Goal: Information Seeking & Learning: Learn about a topic

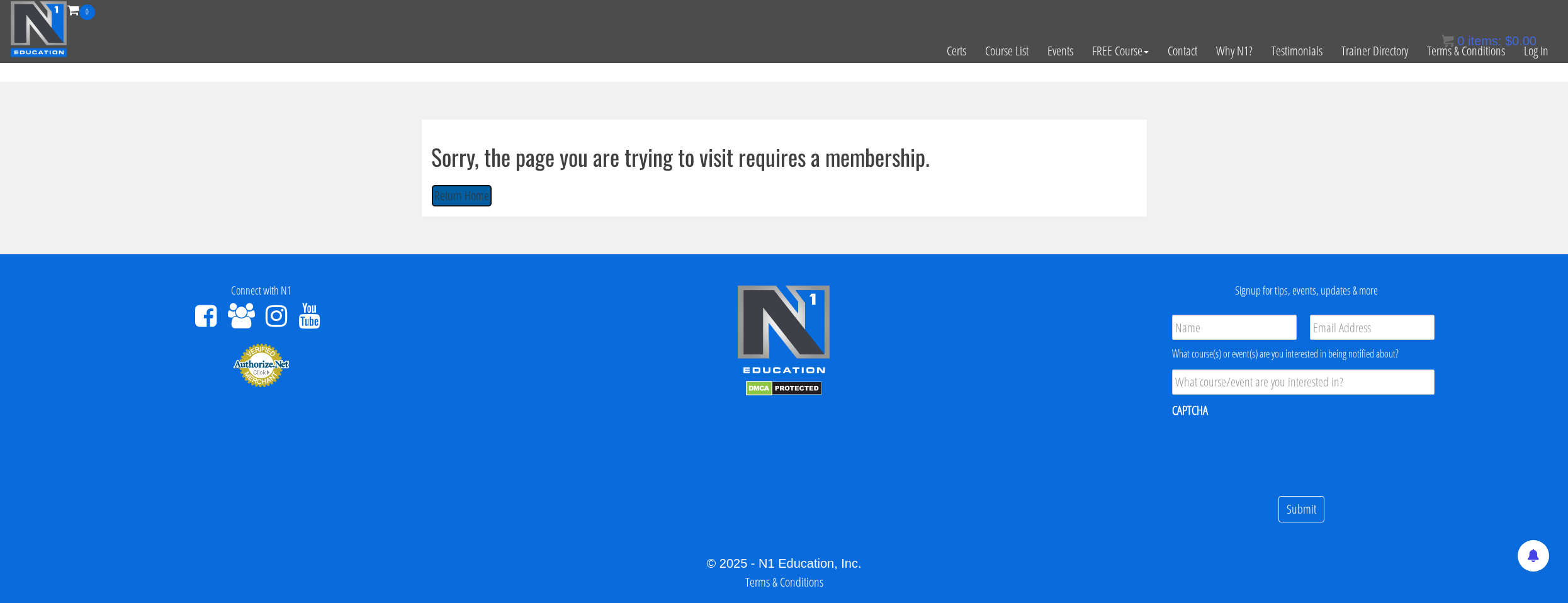
click at [476, 195] on button "Return Home" at bounding box center [462, 196] width 61 height 24
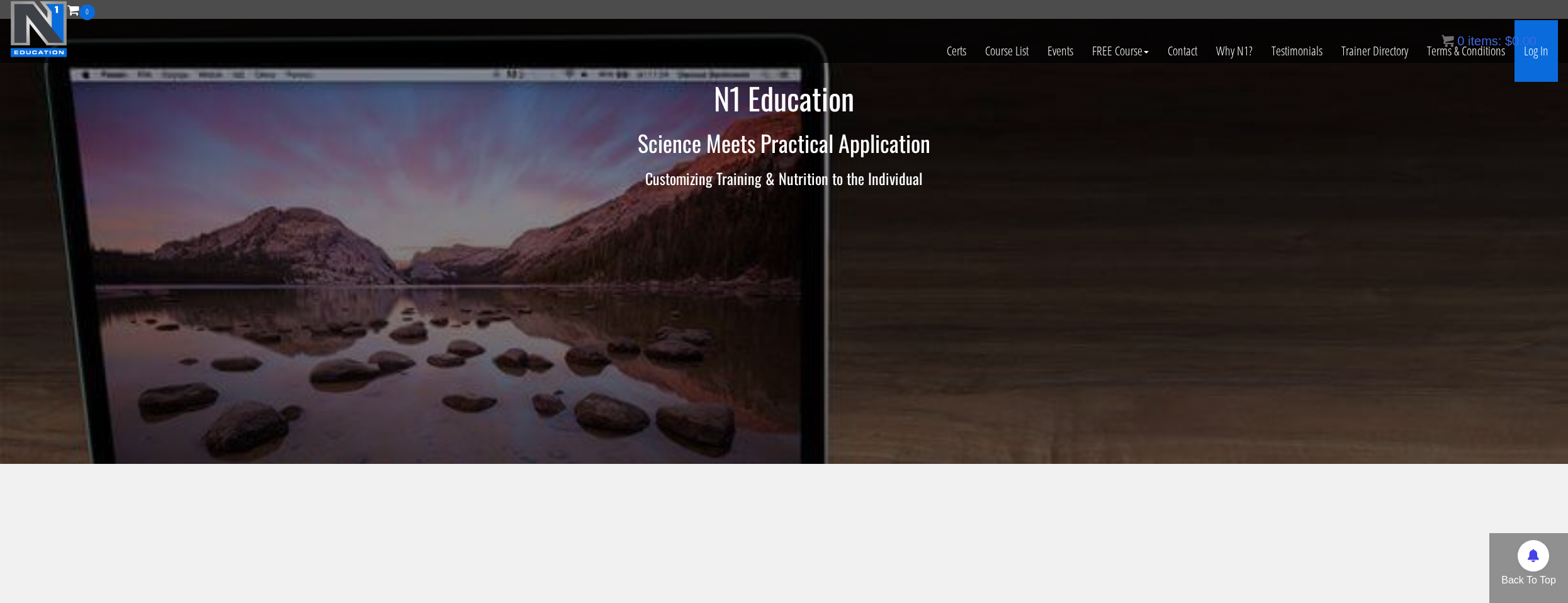
click at [1534, 55] on link "Log In" at bounding box center [1536, 51] width 44 height 62
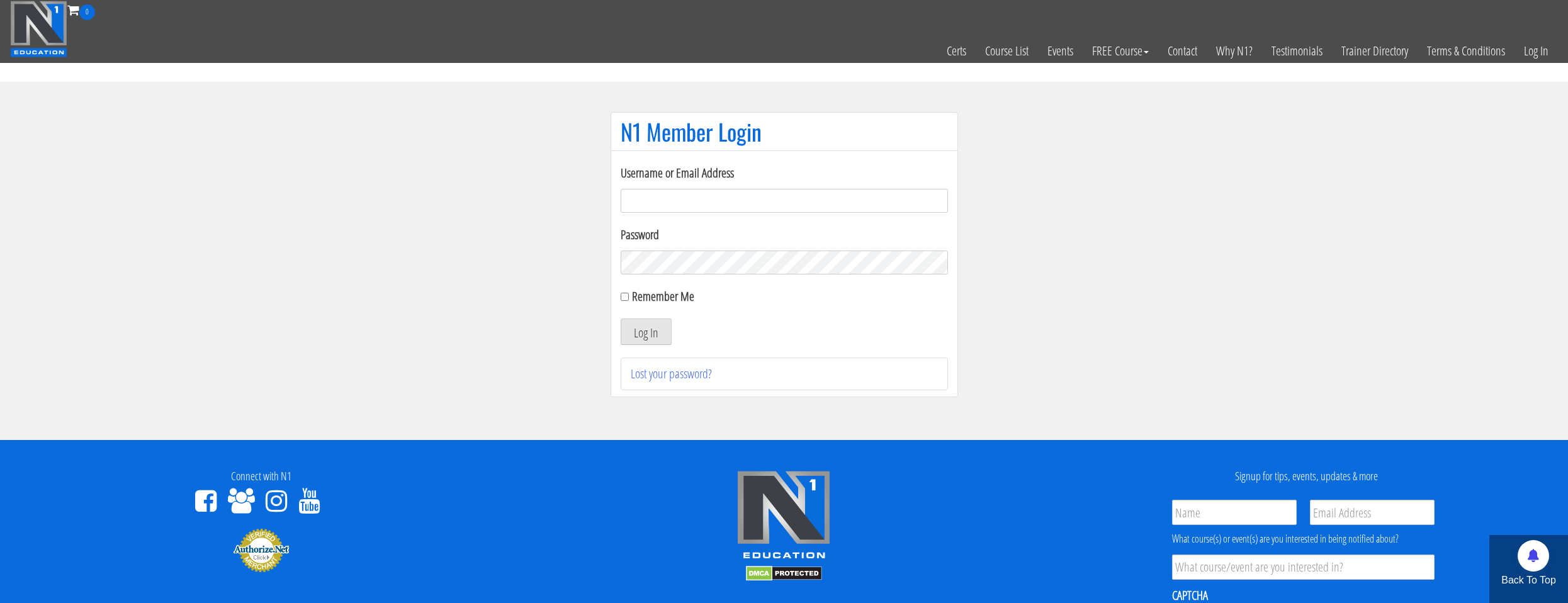
click at [810, 206] on input "Username or Email Address" at bounding box center [784, 200] width 327 height 24
type input "natejb344@hotmail.com"
click at [628, 300] on div "Remember Me" at bounding box center [784, 296] width 327 height 19
click at [626, 299] on input "Remember Me" at bounding box center [624, 296] width 8 height 8
checkbox input "true"
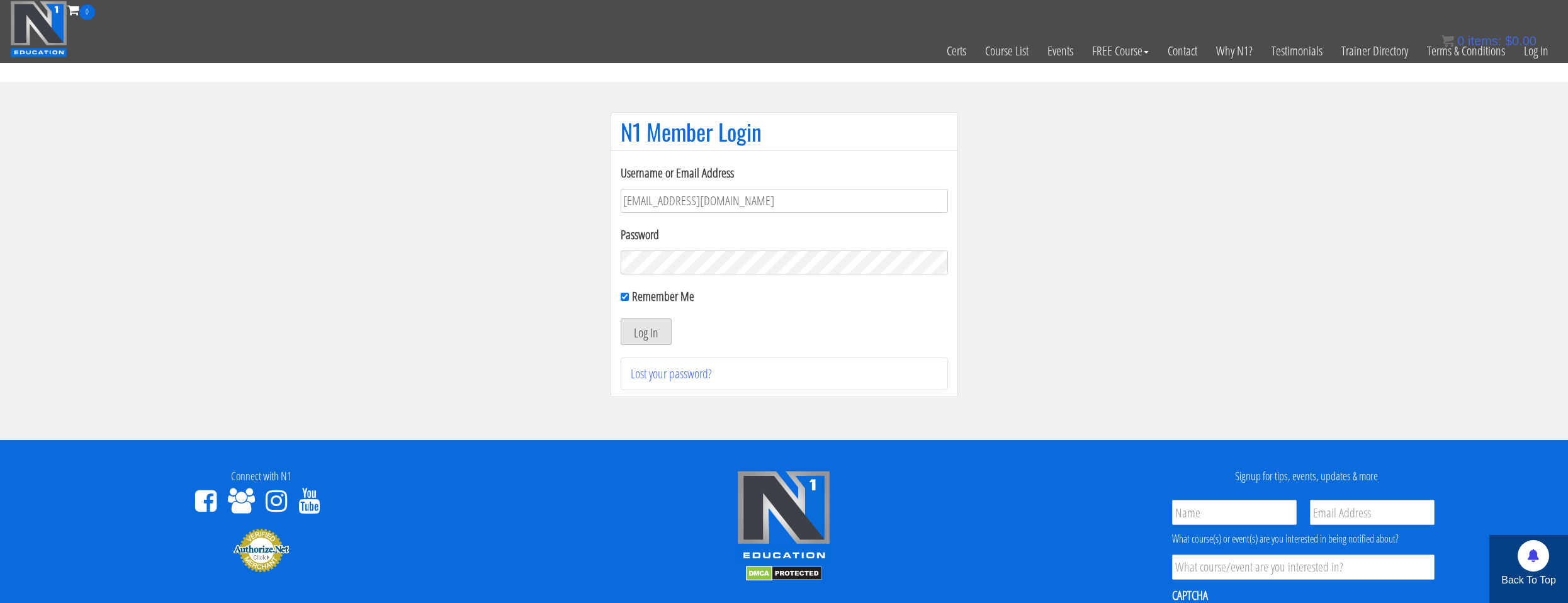
click at [649, 334] on button "Log In" at bounding box center [646, 331] width 51 height 26
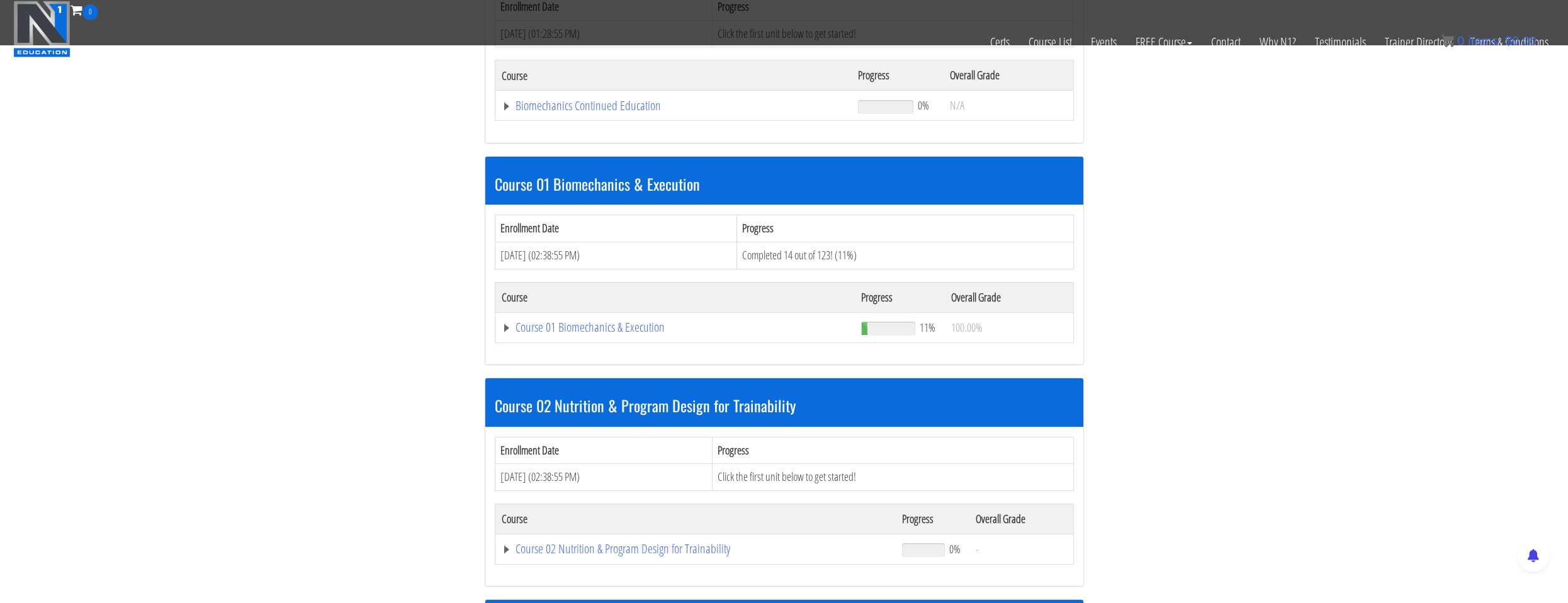
scroll to position [315, 0]
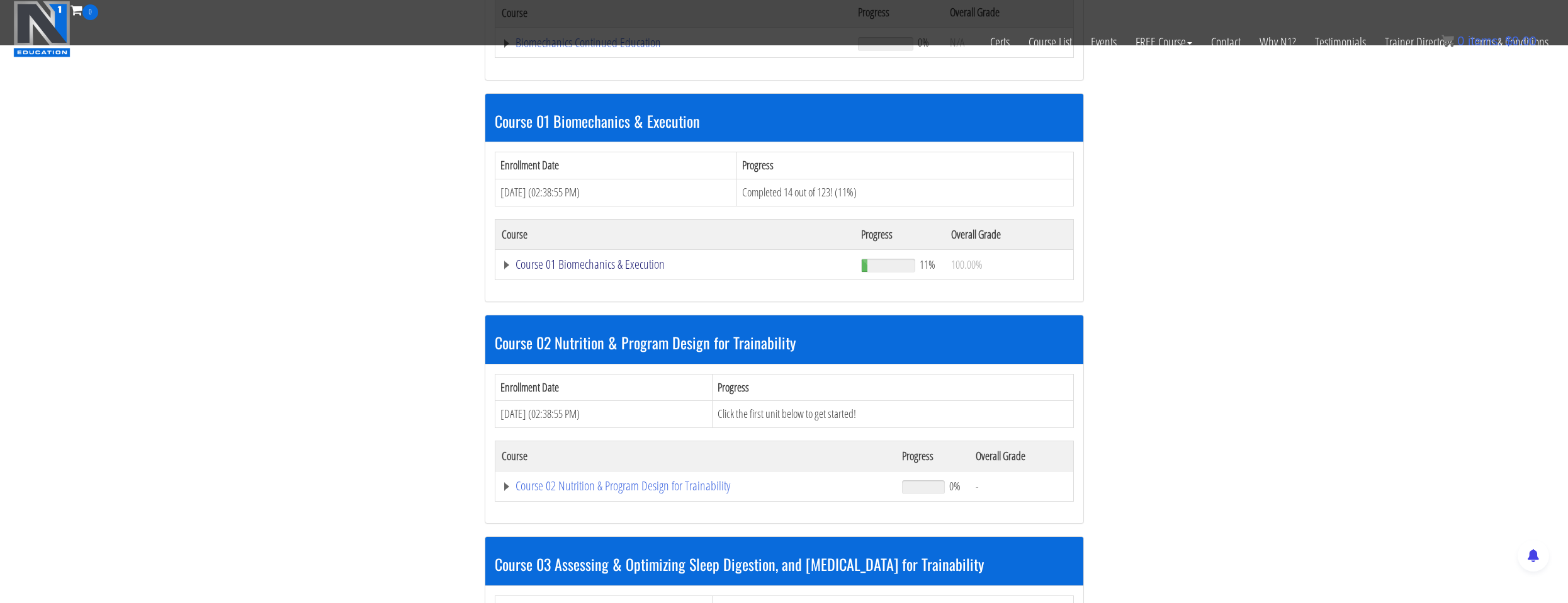
click at [563, 49] on link "Course 01 Biomechanics & Execution" at bounding box center [674, 43] width 344 height 12
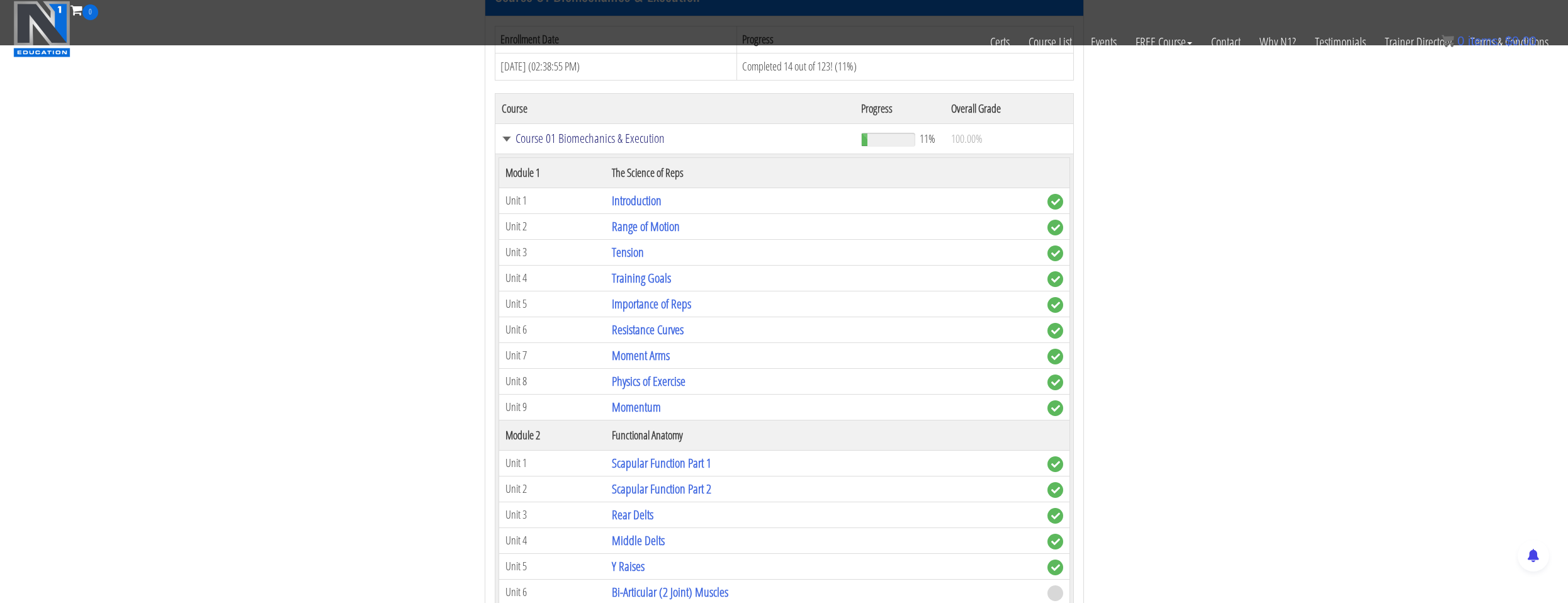
scroll to position [692, 0]
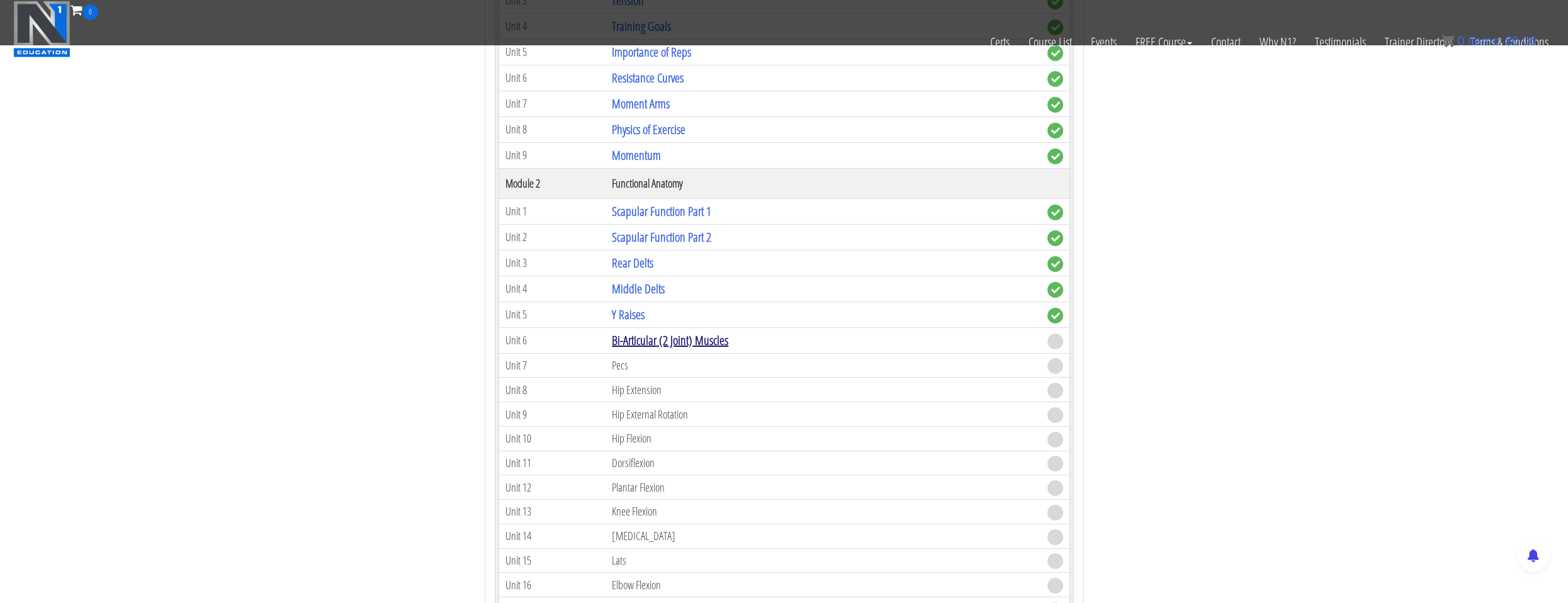
click at [714, 341] on link "Bi-Articular (2 Joint) Muscles" at bounding box center [670, 340] width 117 height 17
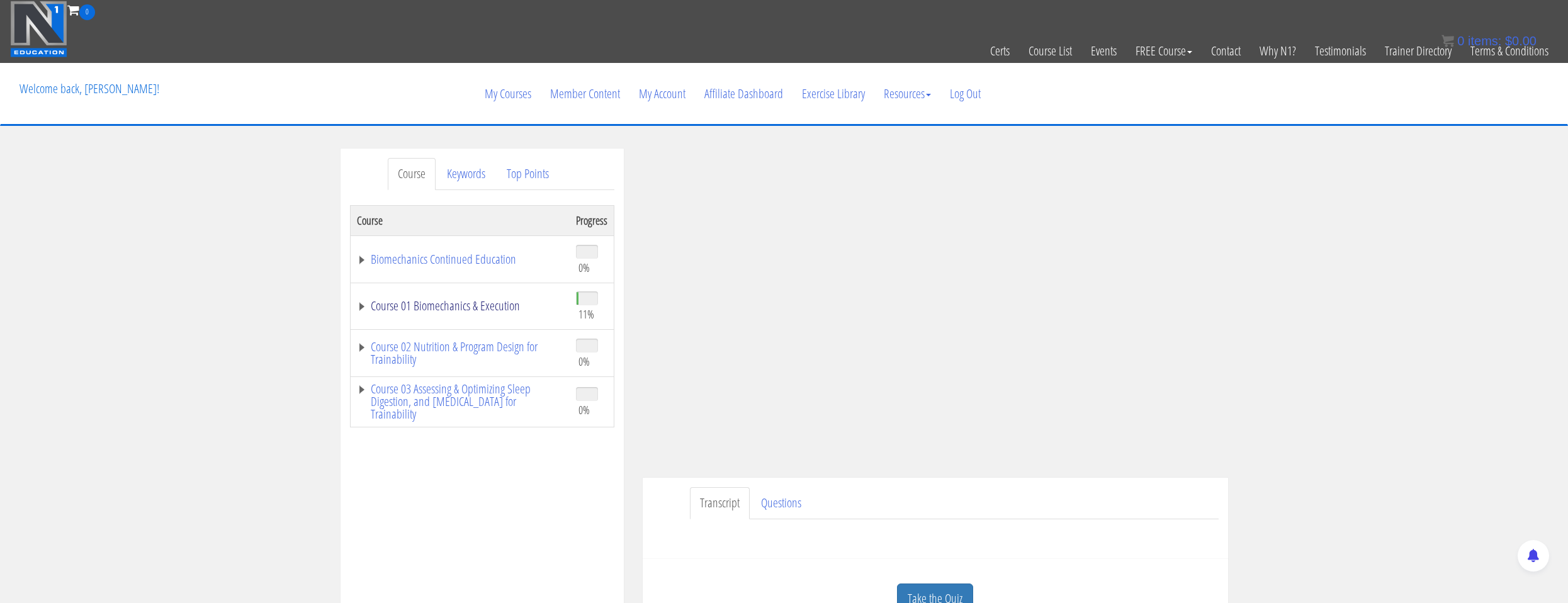
click at [479, 307] on link "Course 01 Biomechanics & Execution" at bounding box center [459, 306] width 207 height 12
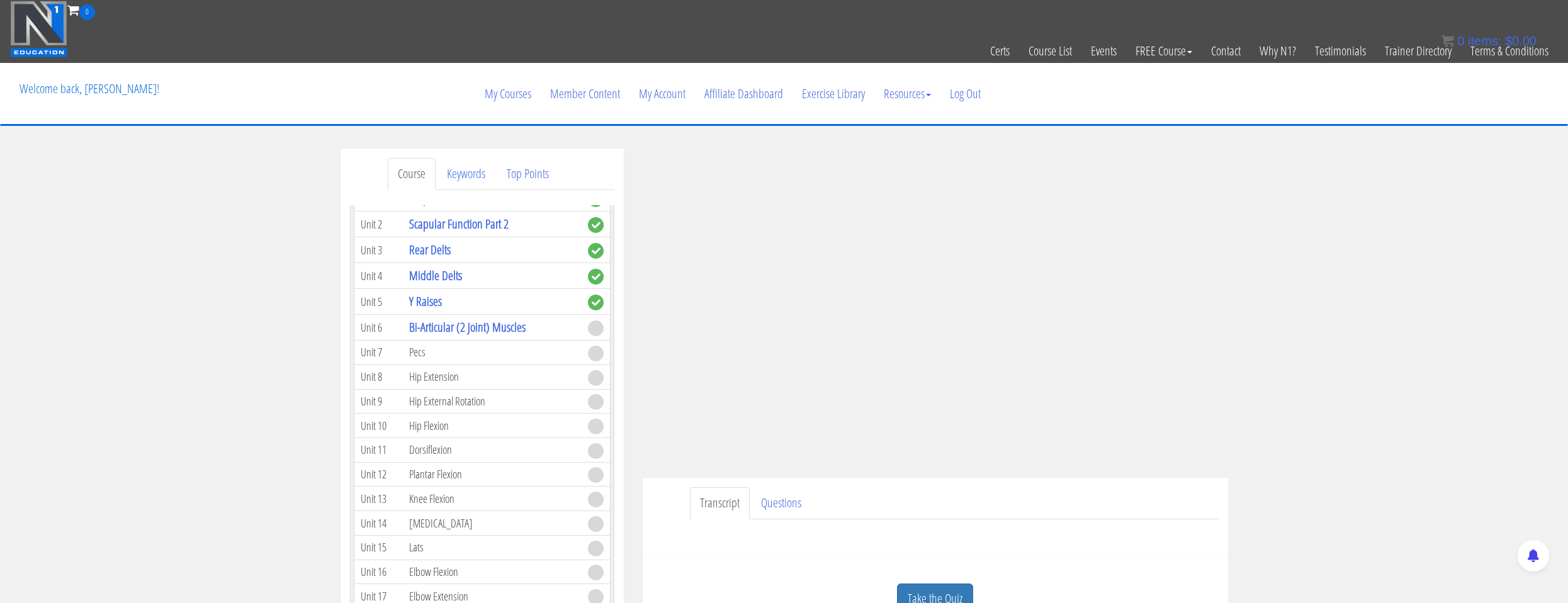
scroll to position [63, 0]
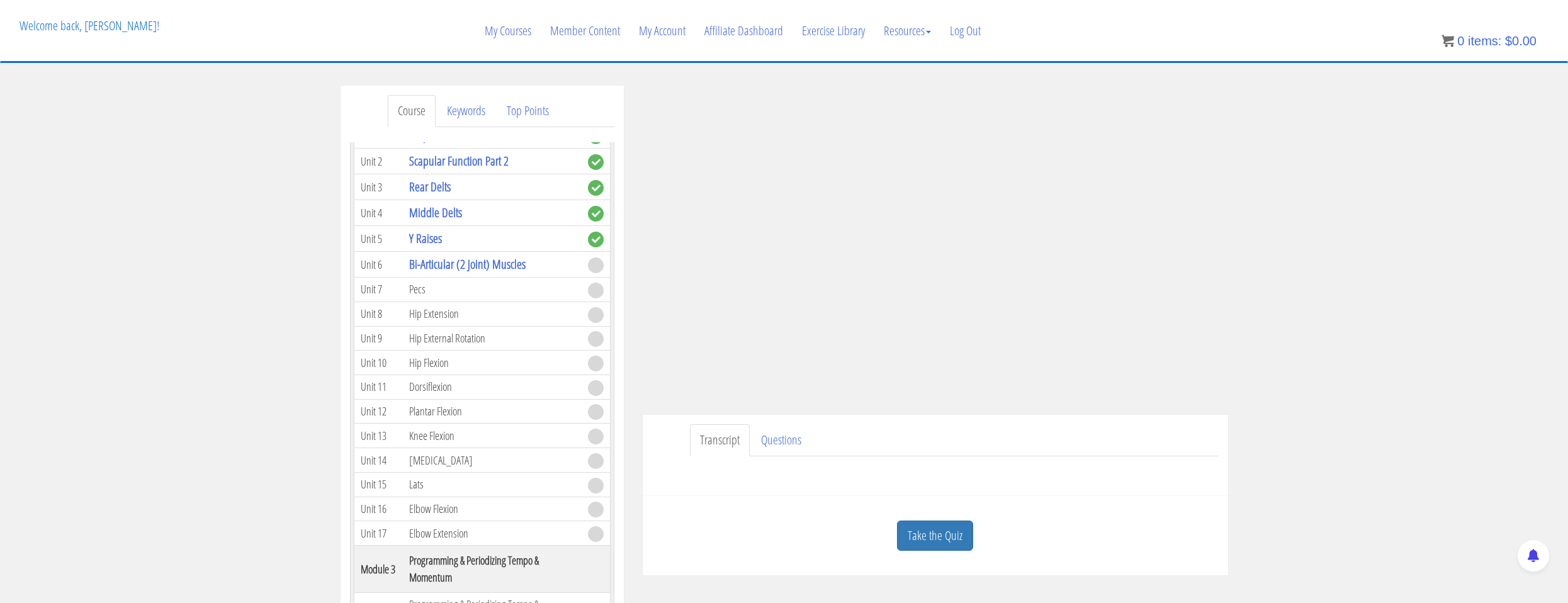
click at [890, 527] on div "Take the Quiz" at bounding box center [935, 536] width 567 height 61
click at [915, 531] on link "Take the Quiz" at bounding box center [934, 535] width 76 height 30
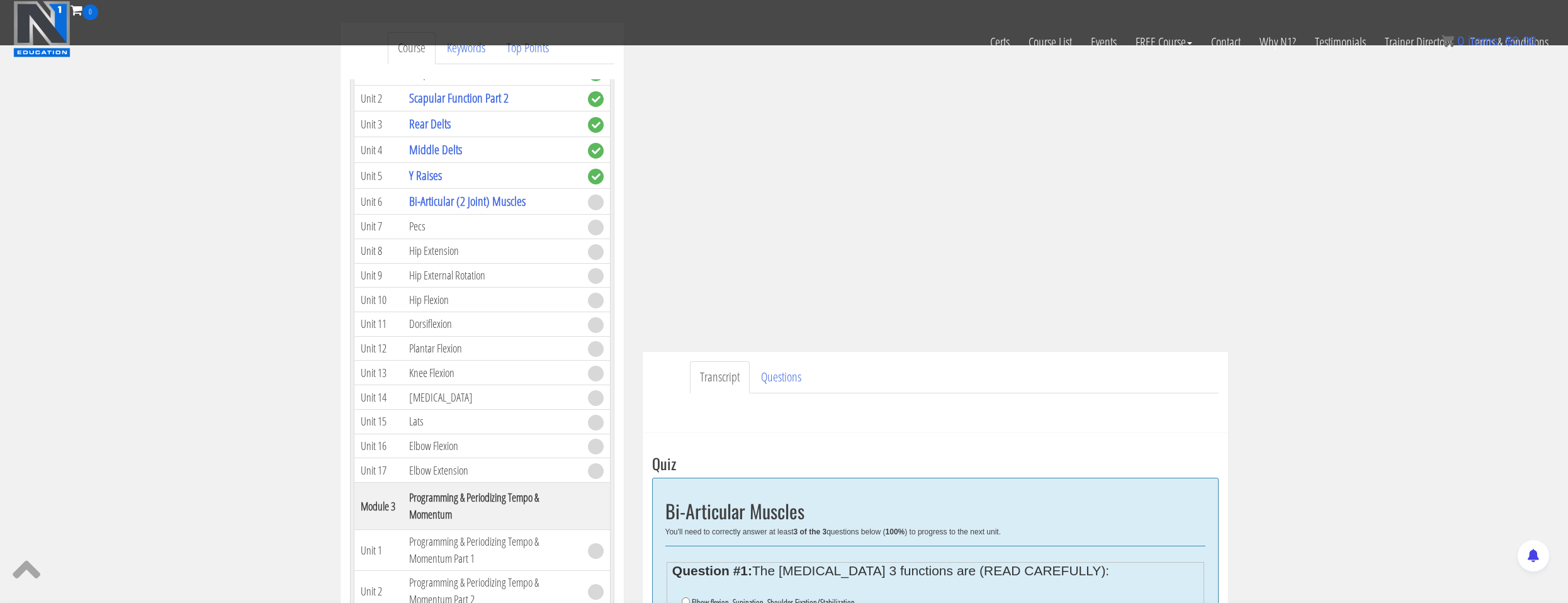
scroll to position [315, 0]
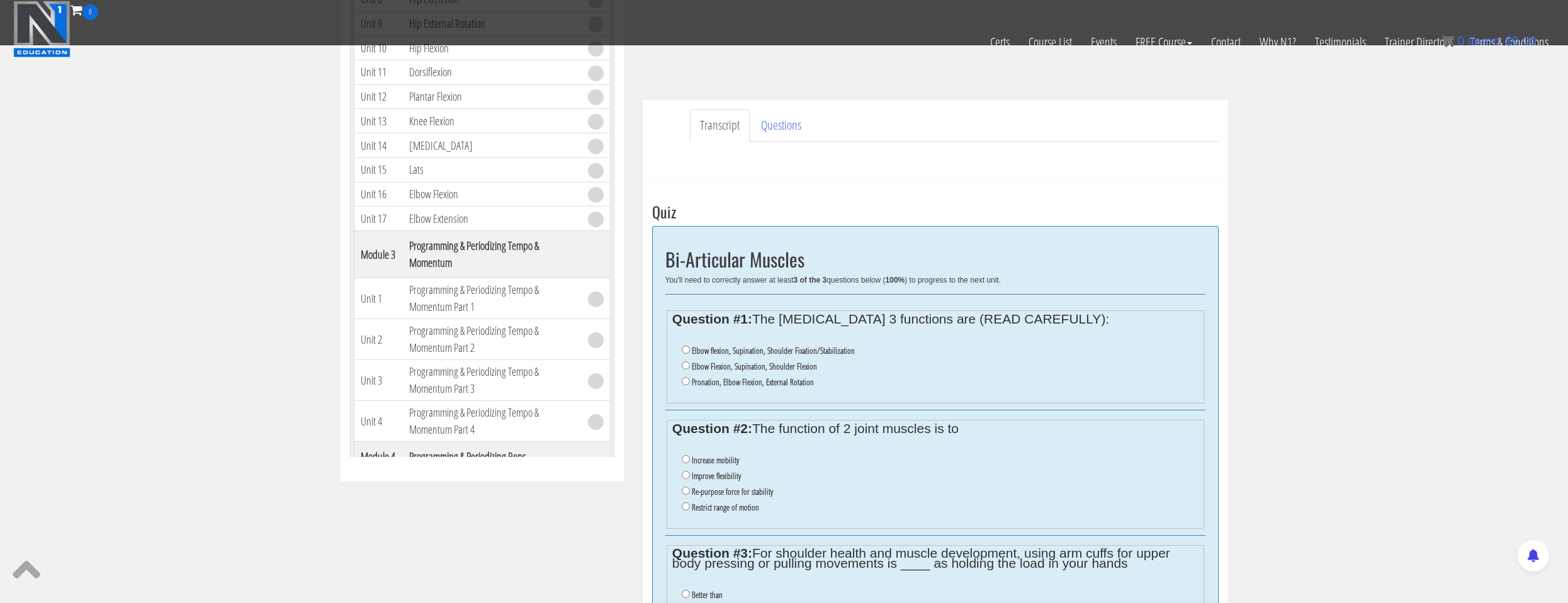
click at [835, 354] on label "Elbow flexion, Supination, Shoulder Fixation/Stabilization" at bounding box center [773, 350] width 163 height 10
click at [689, 354] on input "Elbow flexion, Supination, Shoulder Fixation/Stabilization" at bounding box center [685, 349] width 8 height 8
radio input "true"
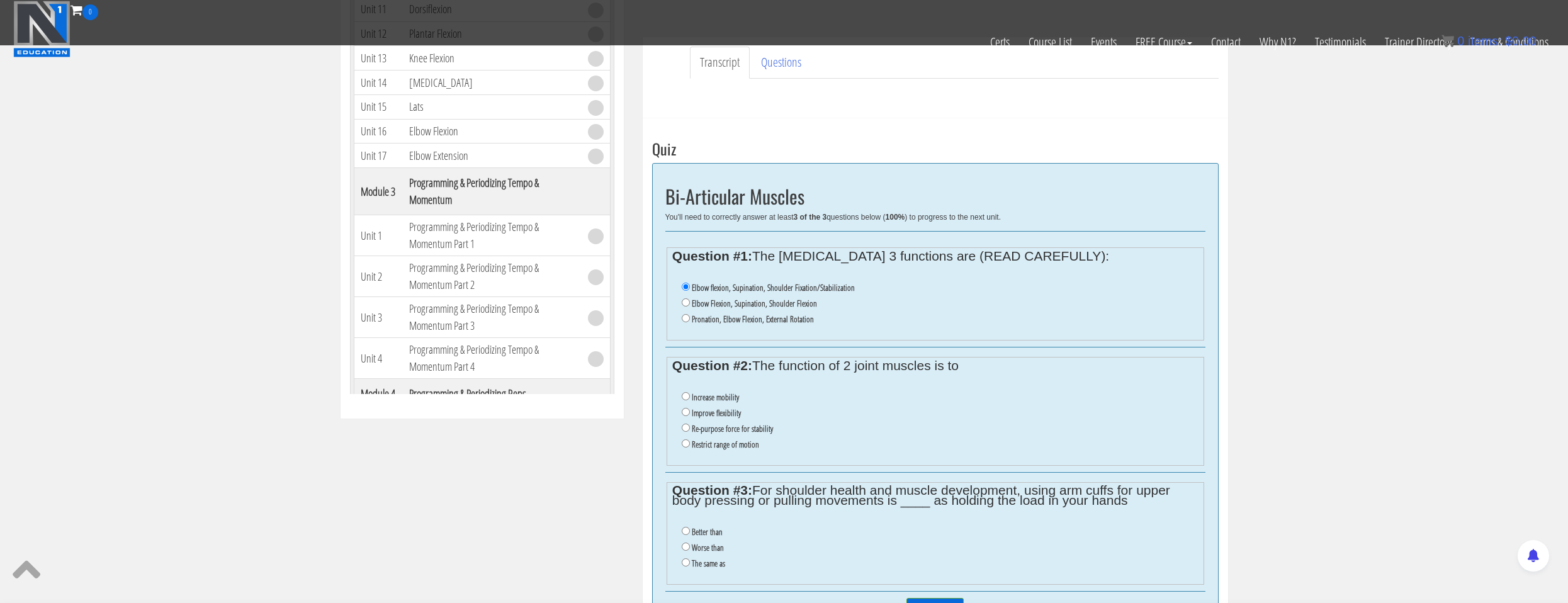
click at [757, 434] on li "Re-purpose force for stability" at bounding box center [940, 429] width 516 height 16
click at [758, 429] on label "Re-purpose force for stability" at bounding box center [732, 429] width 81 height 10
click at [689, 429] on input "Re-purpose force for stability" at bounding box center [685, 427] width 8 height 8
radio input "true"
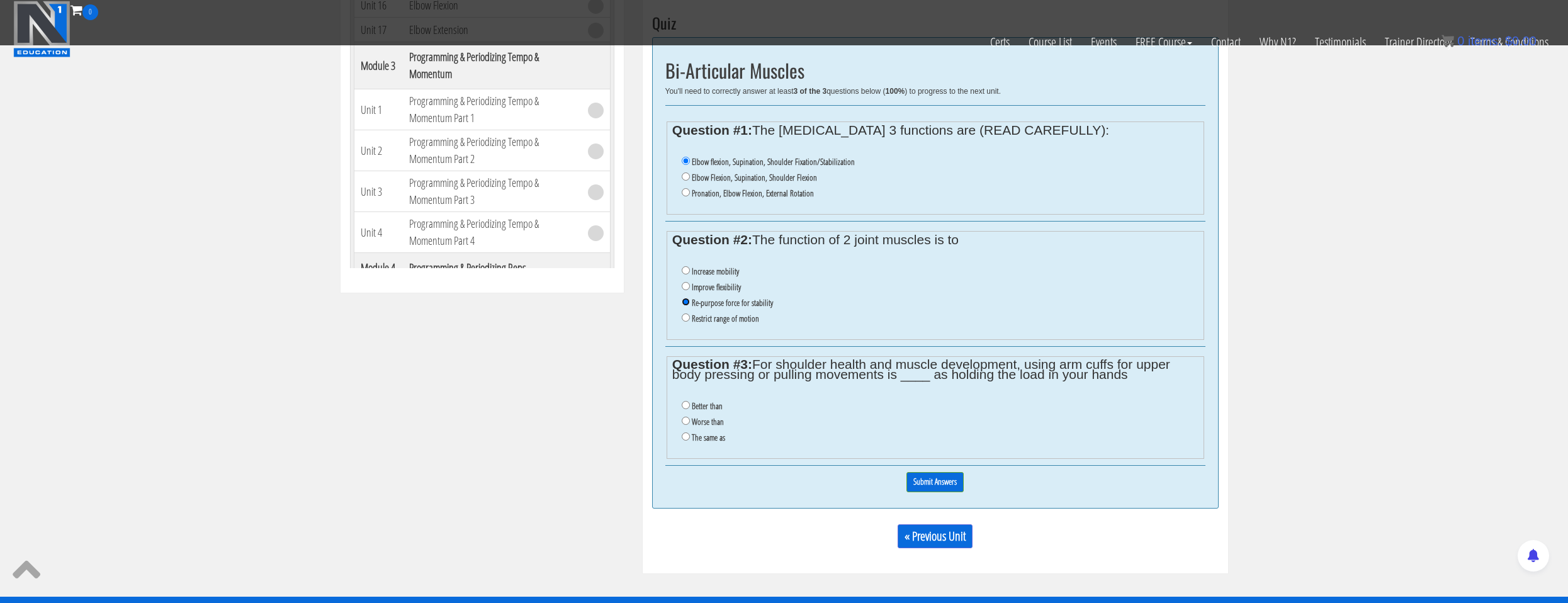
scroll to position [566, 0]
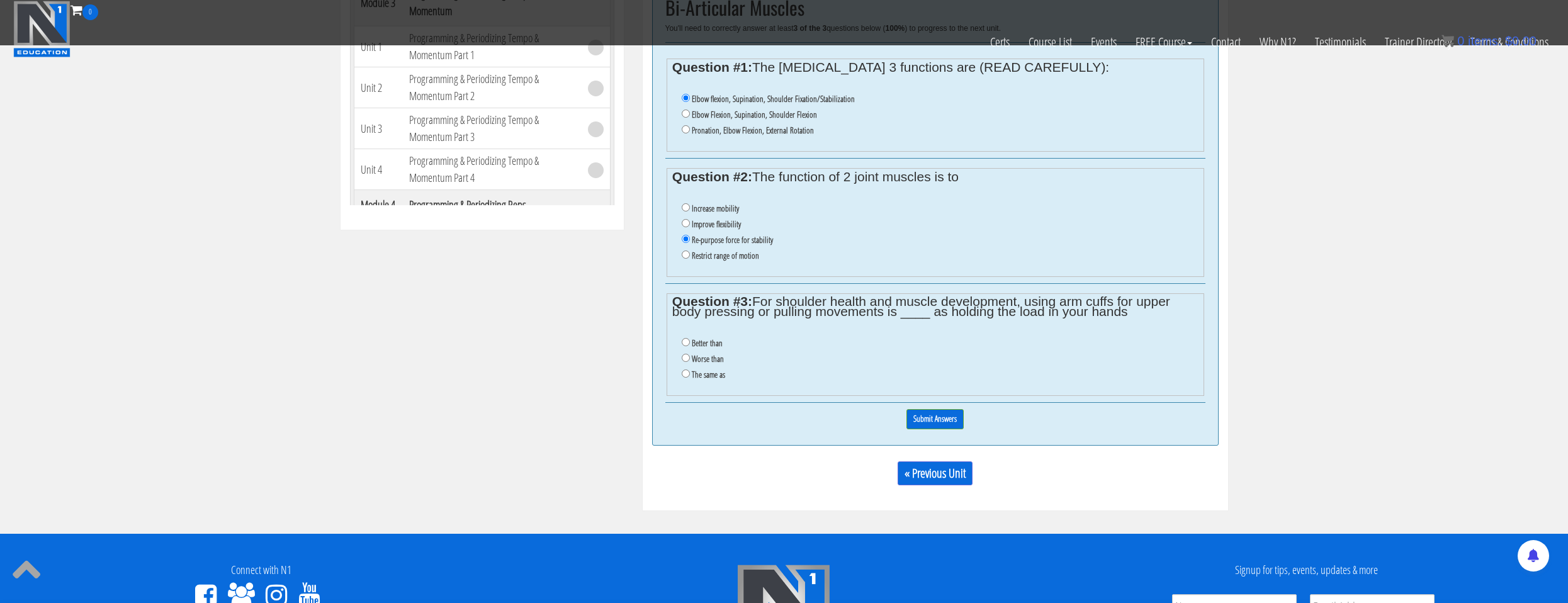
click at [709, 362] on label "Worse than" at bounding box center [708, 359] width 32 height 10
click at [689, 362] on input "Worse than" at bounding box center [685, 357] width 8 height 8
radio input "true"
click at [913, 420] on input "Submit Answers" at bounding box center [935, 418] width 58 height 19
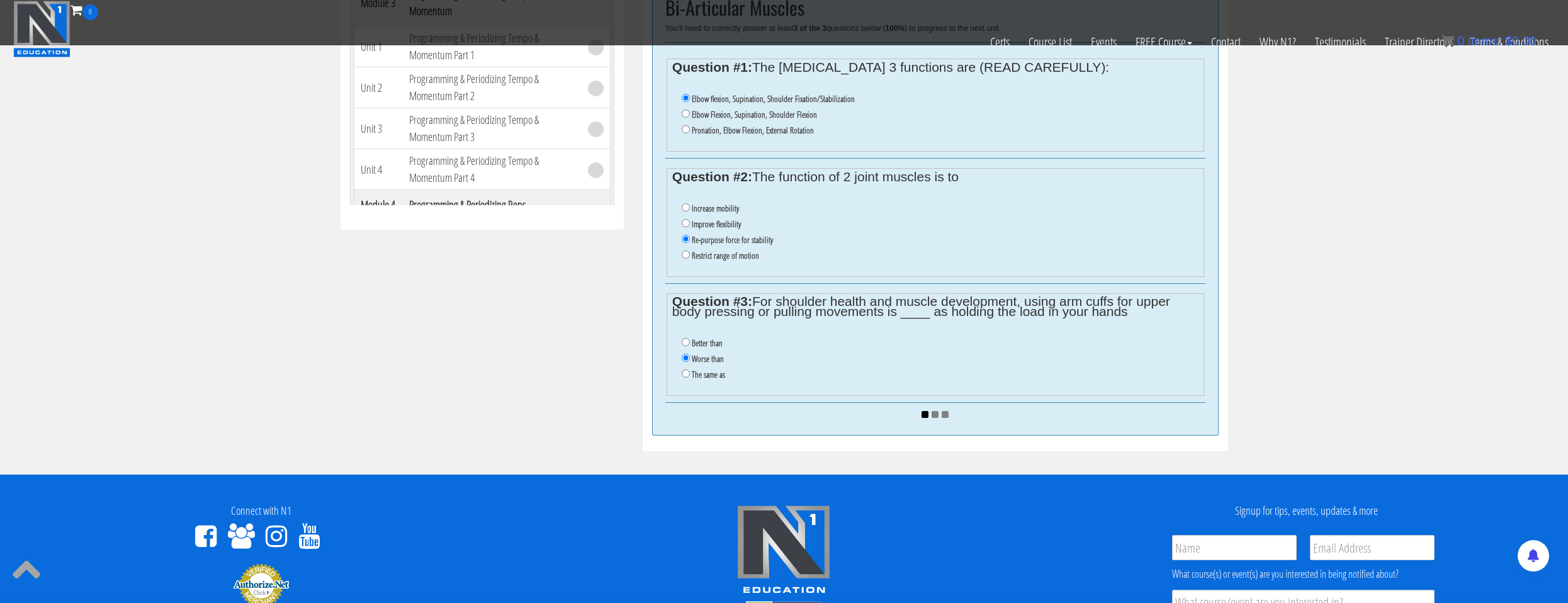
scroll to position [504, 0]
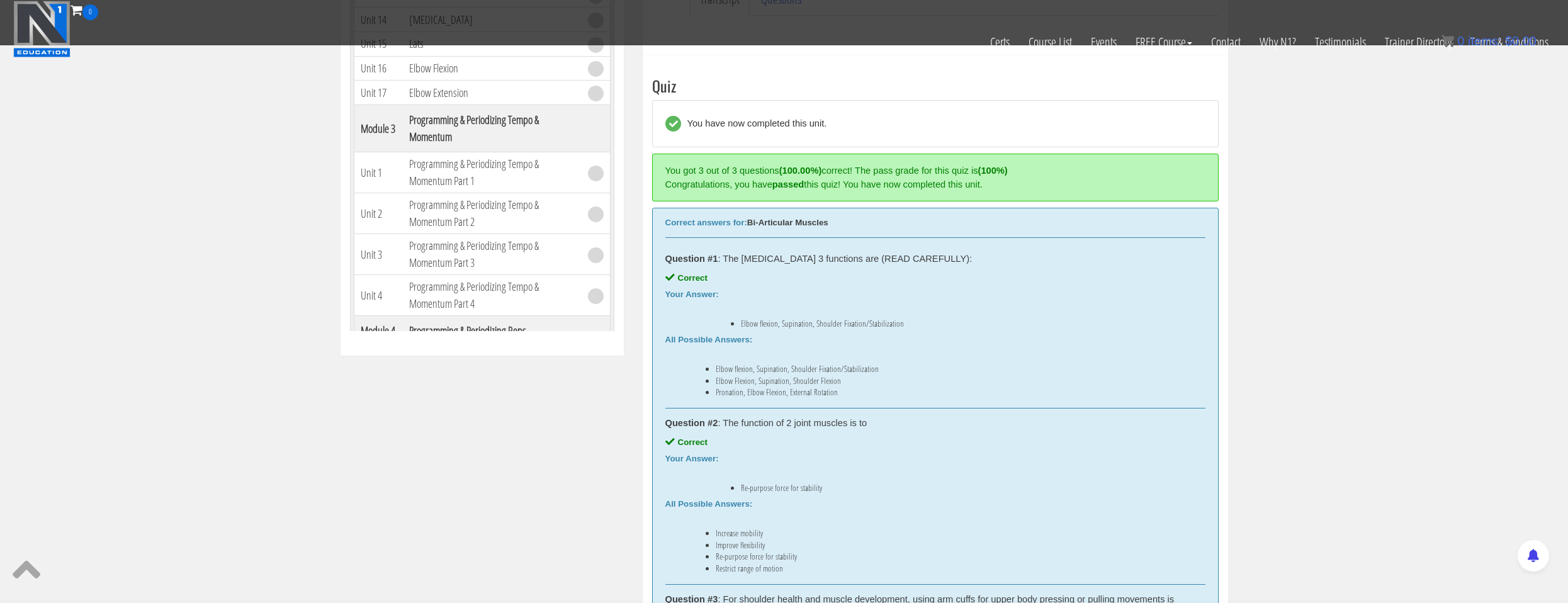
scroll to position [818, 0]
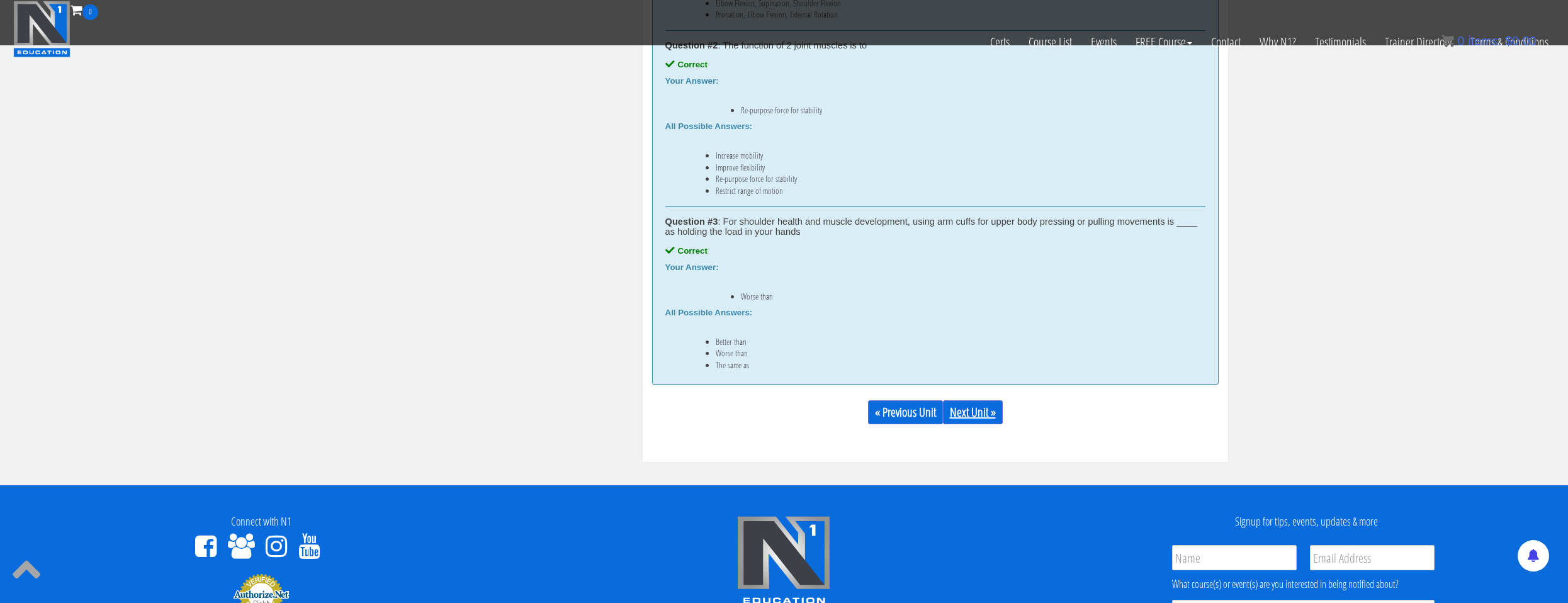
click at [974, 423] on link "Next Unit »" at bounding box center [973, 411] width 60 height 24
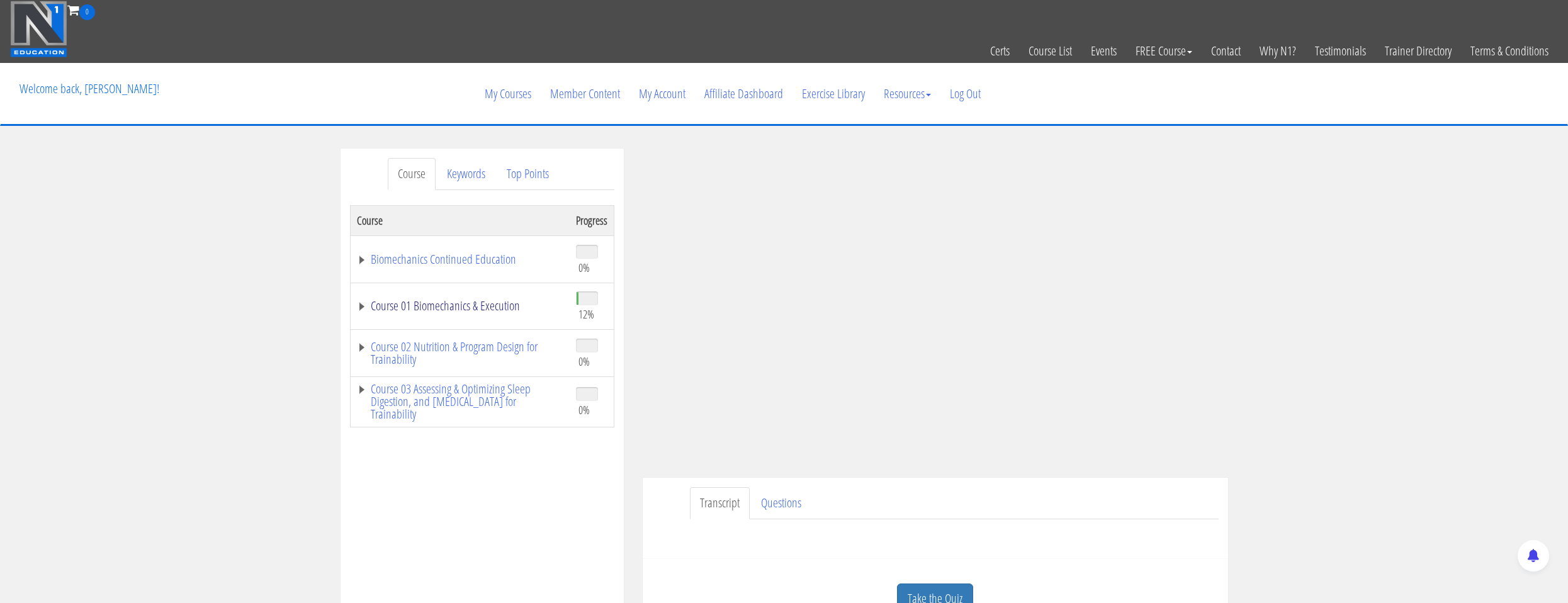
click at [408, 300] on link "Course 01 Biomechanics & Execution" at bounding box center [459, 306] width 207 height 12
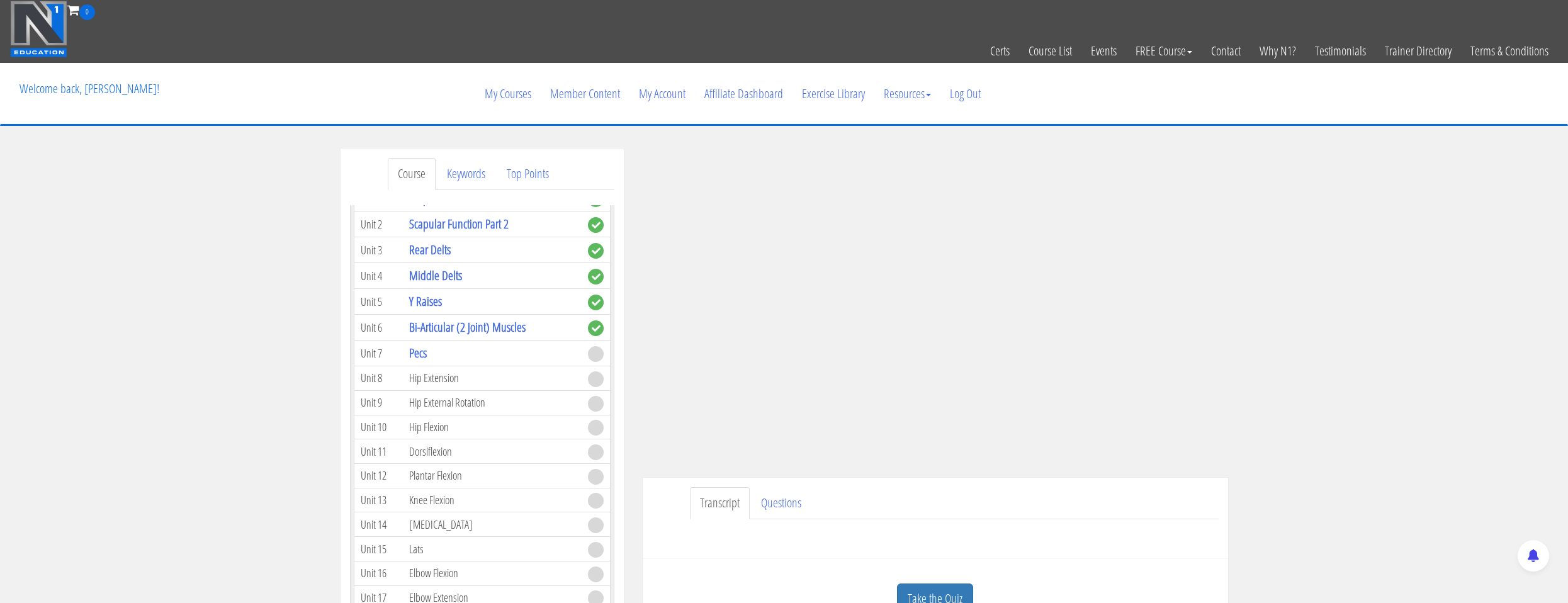
scroll to position [315, 0]
